Goal: Task Accomplishment & Management: Manage account settings

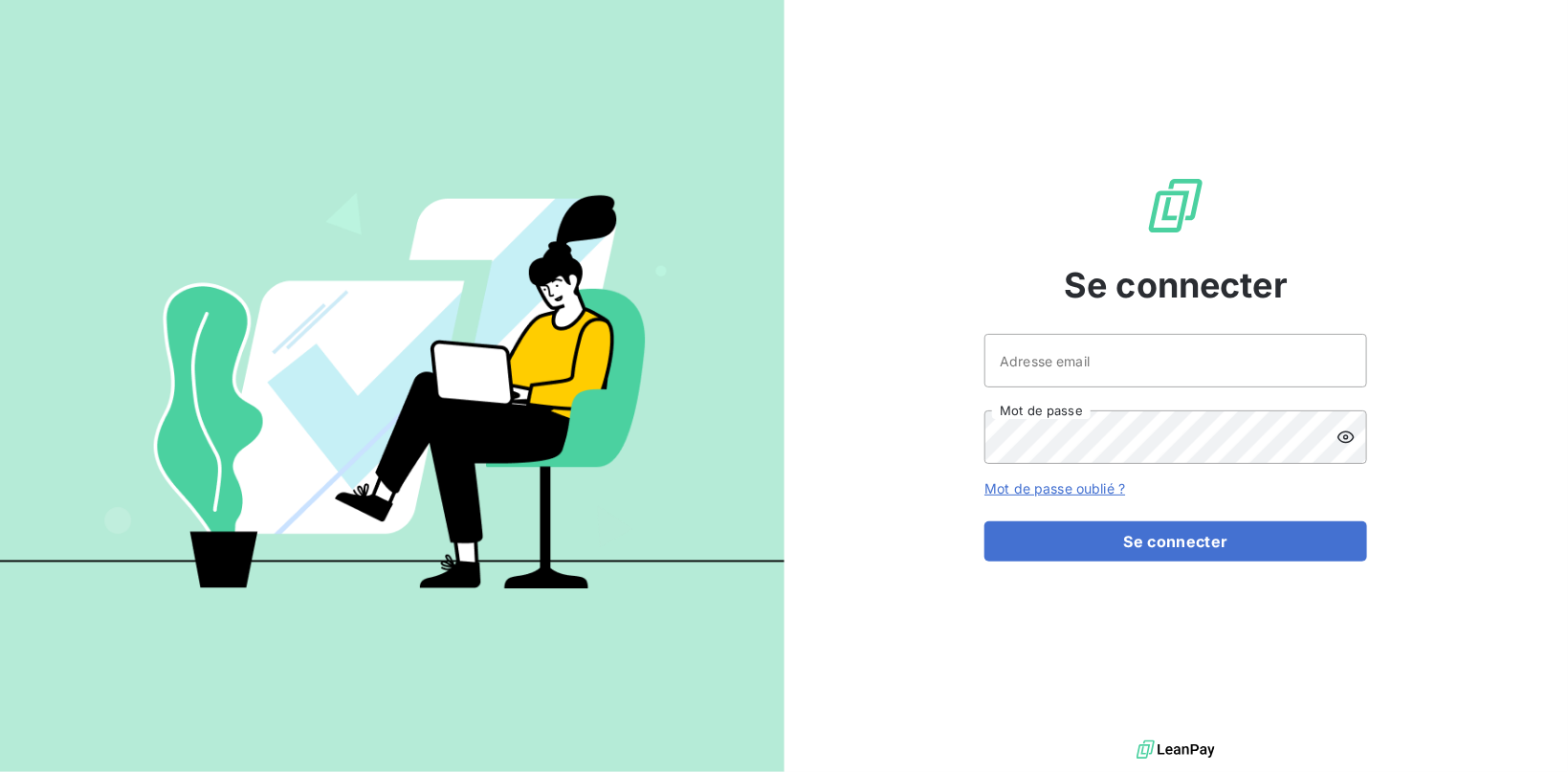
click at [1154, 332] on div "Se connecter Adresse email Mot de passe Mot de passe oublié ? Se connecter" at bounding box center [1175, 367] width 382 height 735
click at [1157, 365] on input "Adresse email" at bounding box center [1175, 360] width 382 height 54
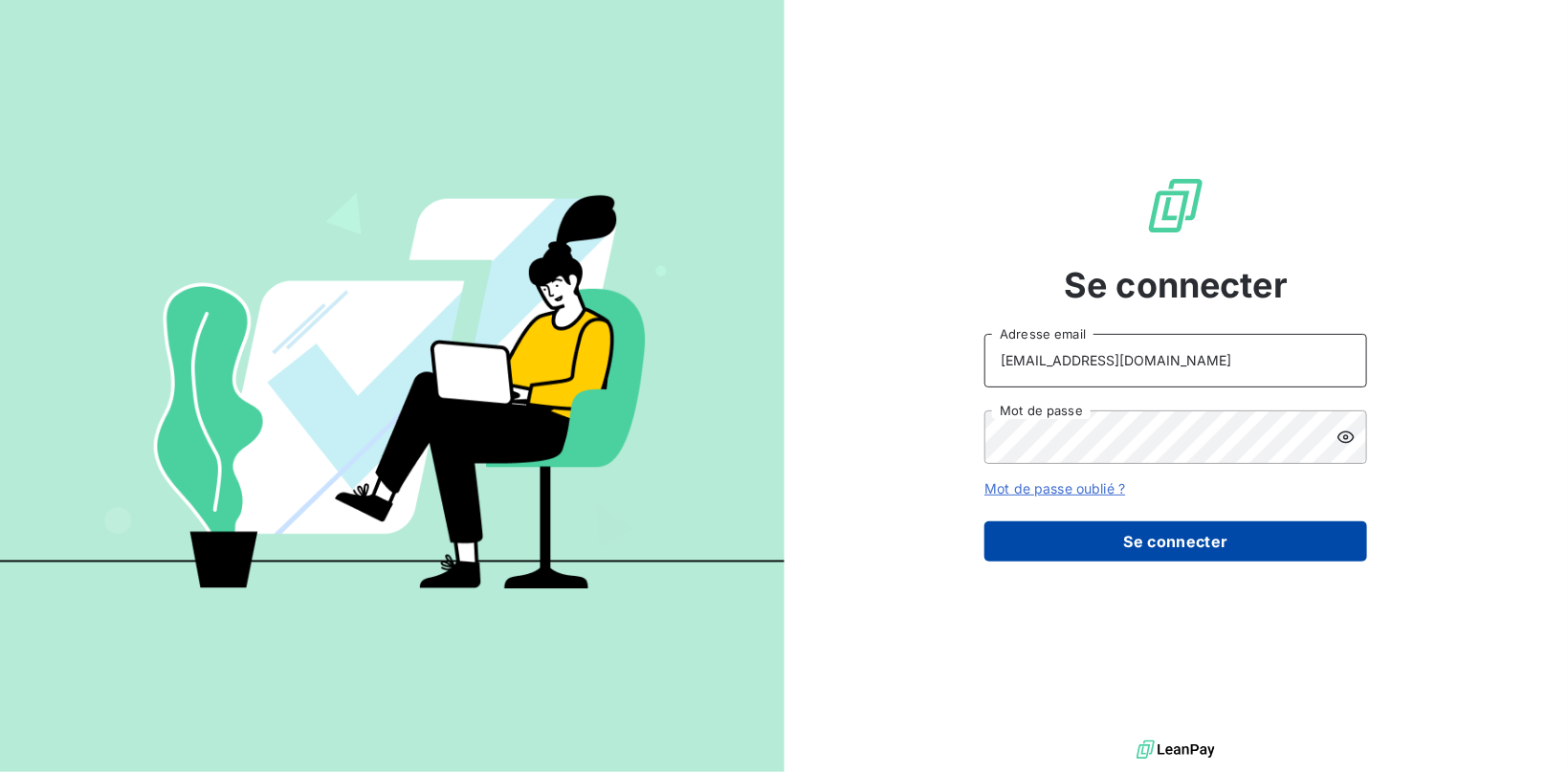
type input "[EMAIL_ADDRESS][DOMAIN_NAME]"
click at [1132, 552] on button "Se connecter" at bounding box center [1175, 540] width 382 height 40
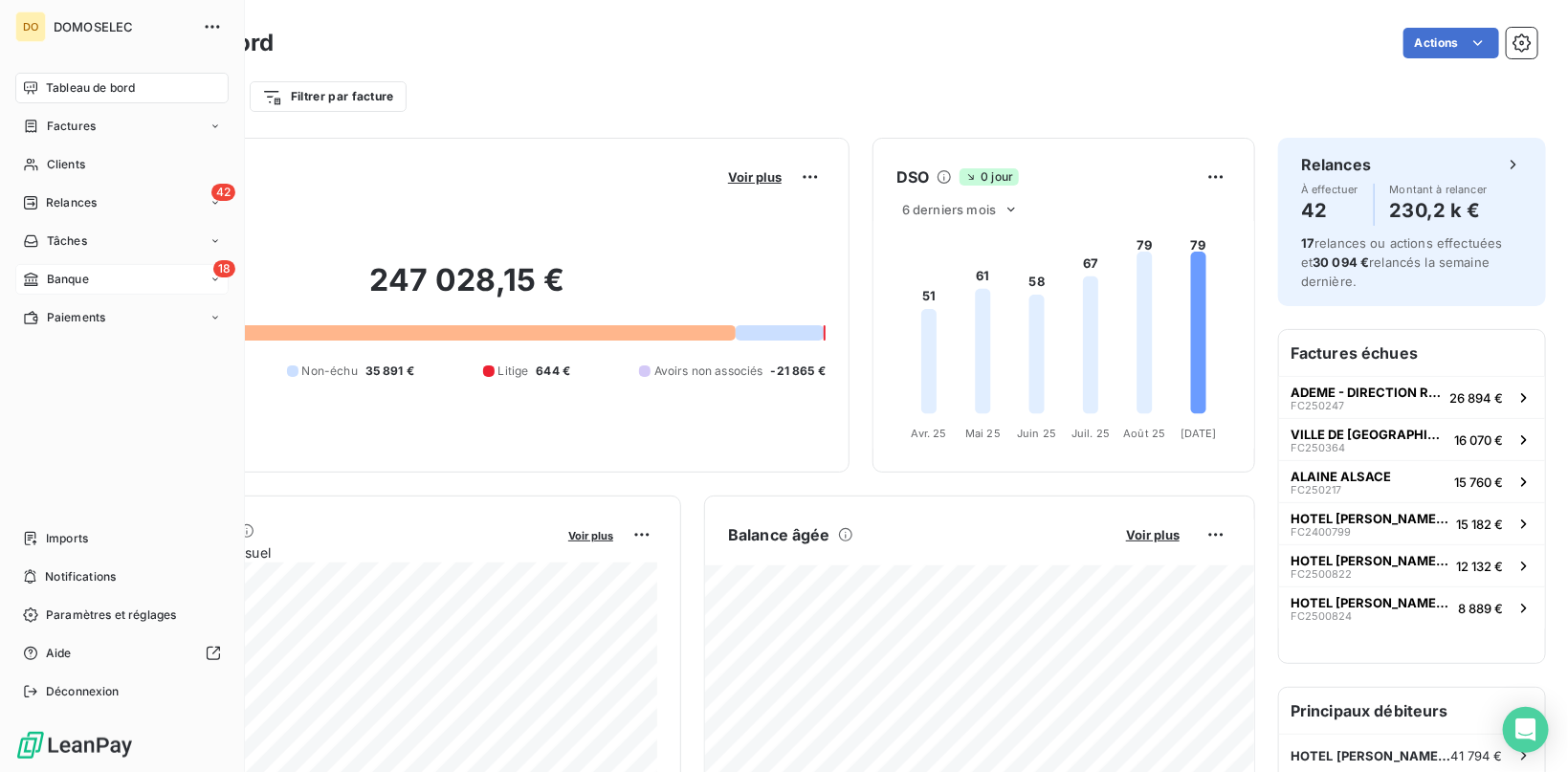
click at [83, 274] on span "Banque" at bounding box center [67, 279] width 42 height 18
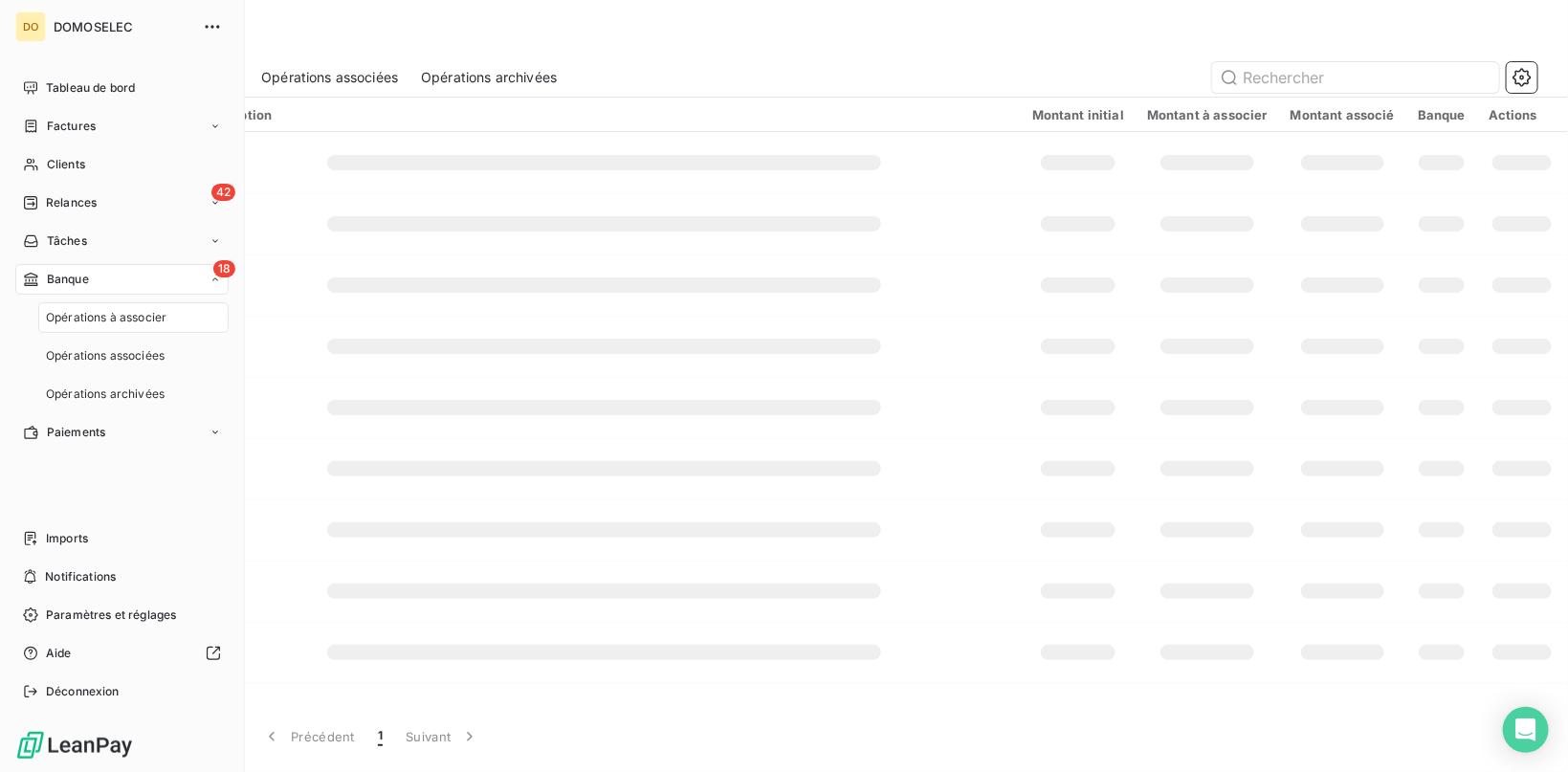
click at [86, 279] on span "Banque" at bounding box center [67, 279] width 42 height 18
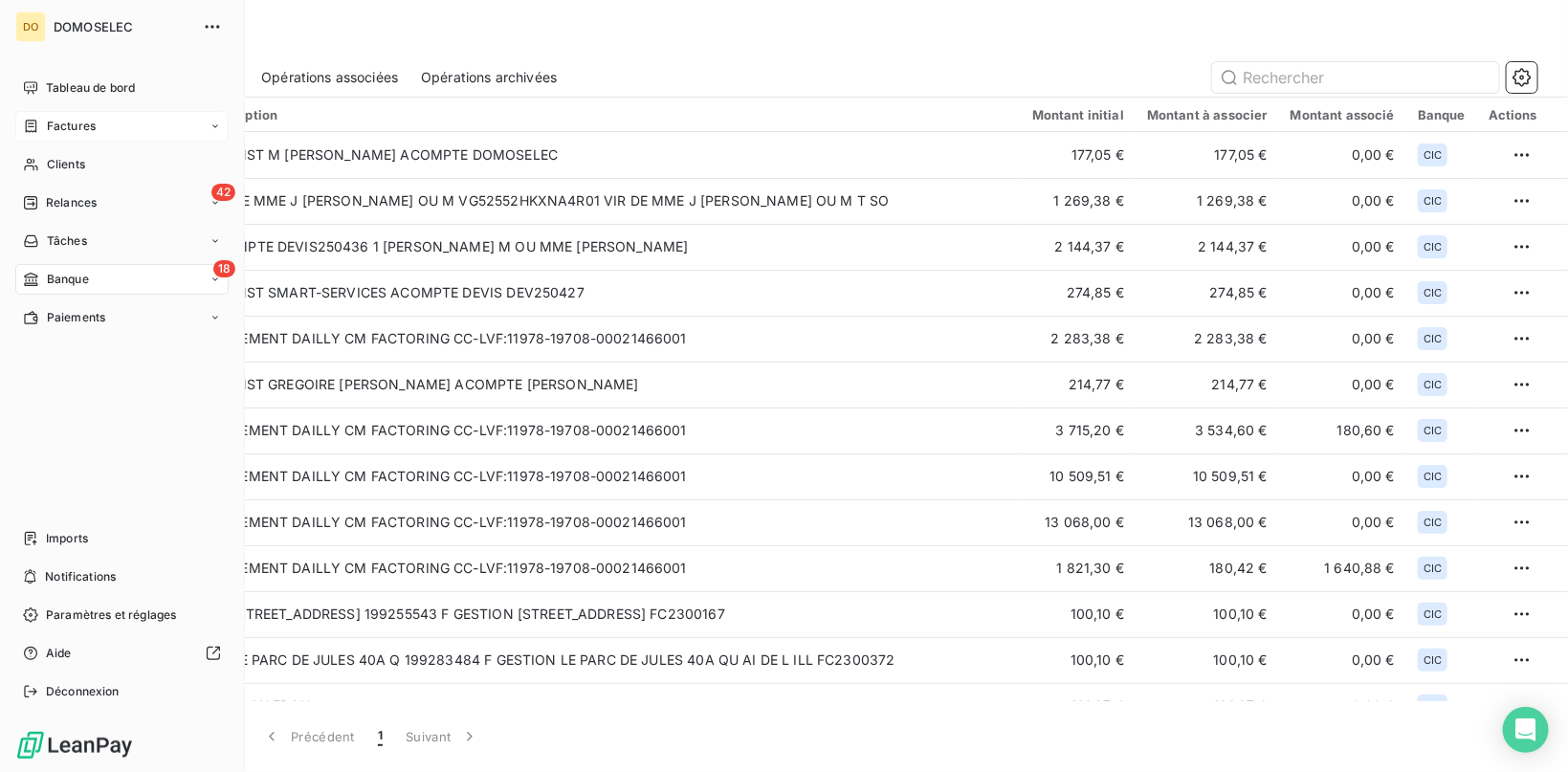
click at [91, 112] on div "Factures" at bounding box center [122, 125] width 213 height 30
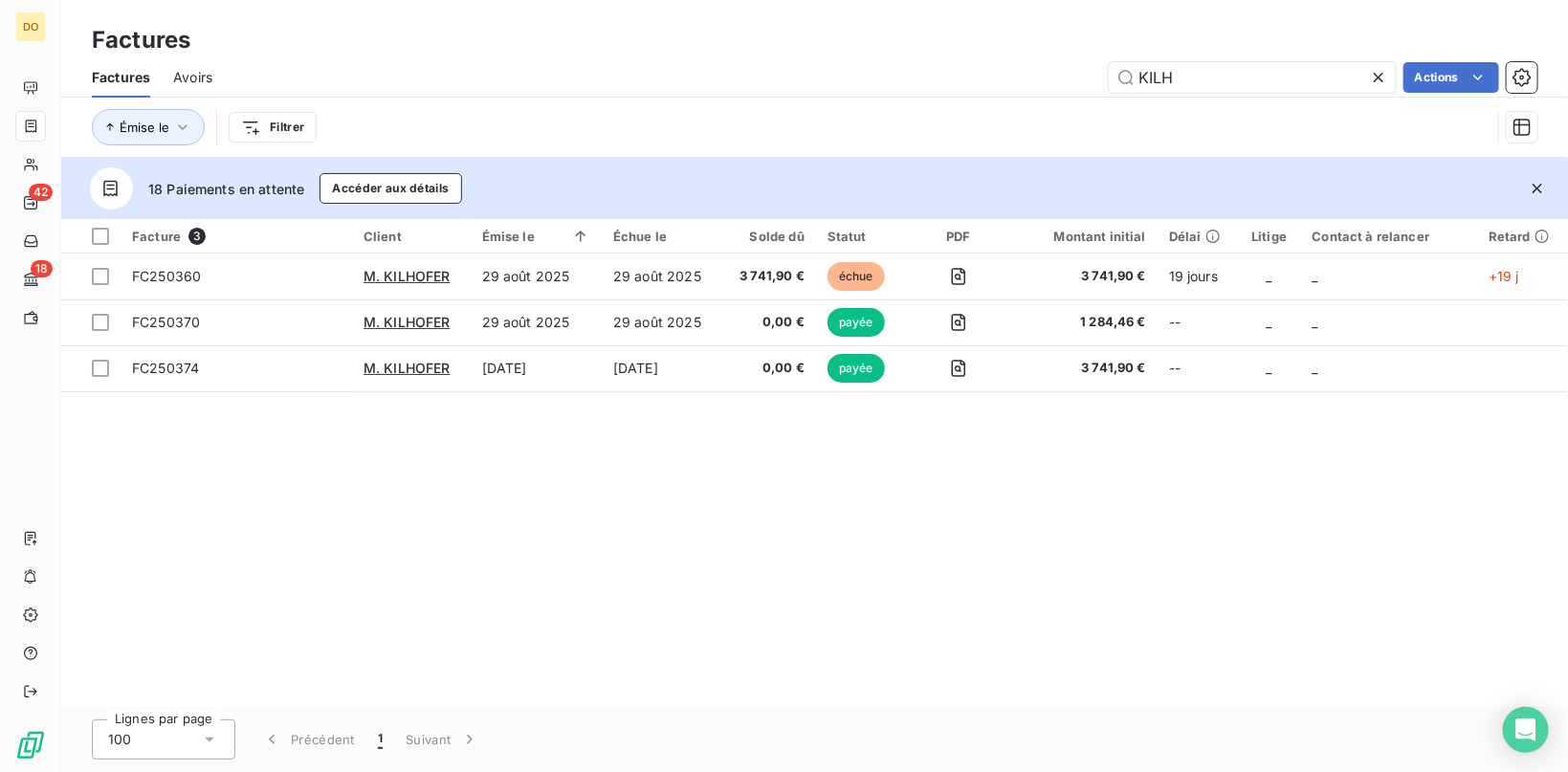
click at [1377, 74] on icon at bounding box center [1378, 77] width 20 height 20
click at [1282, 76] on input "text" at bounding box center [1252, 77] width 287 height 30
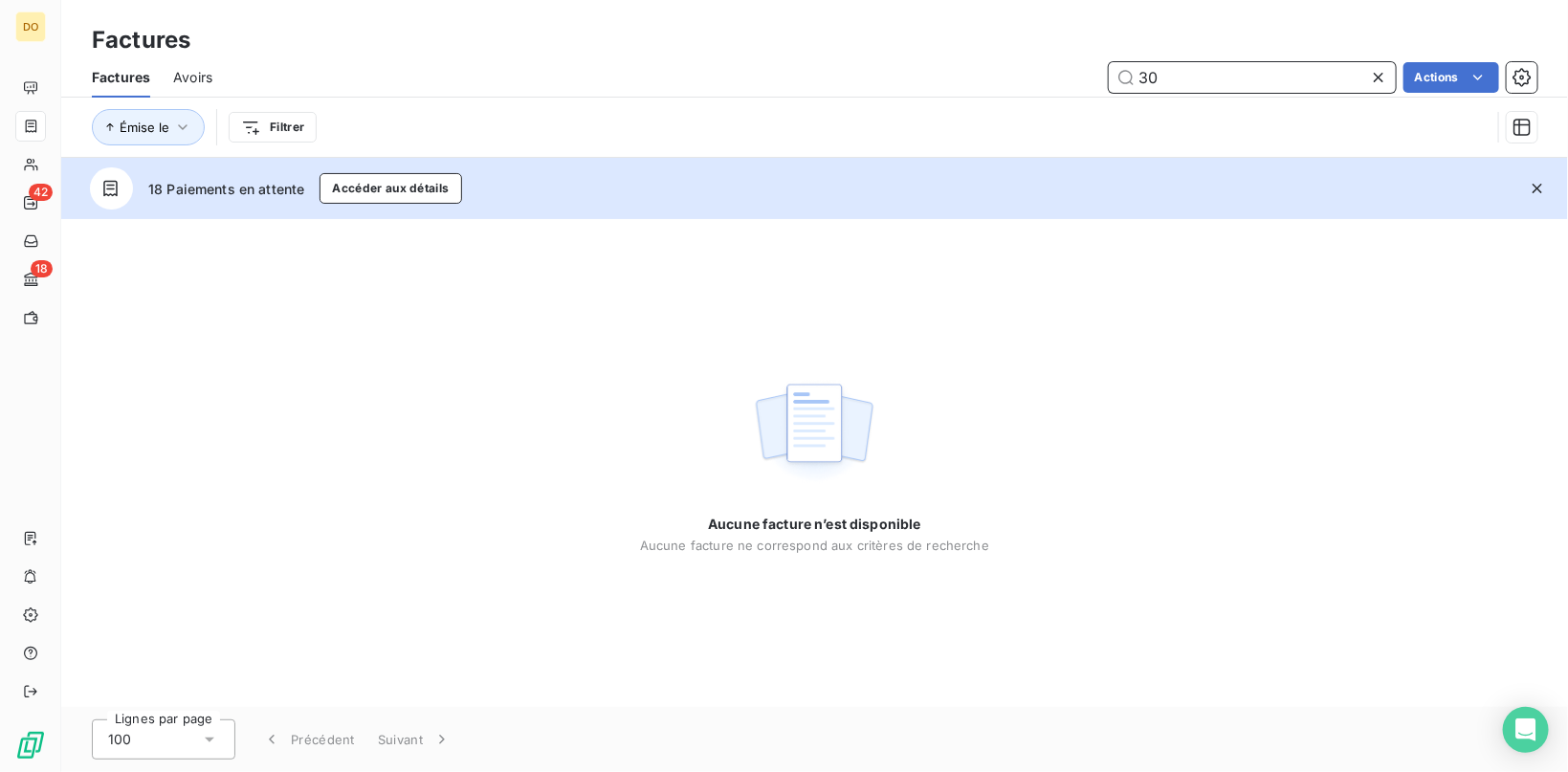
type input "3"
